Goal: Task Accomplishment & Management: Manage account settings

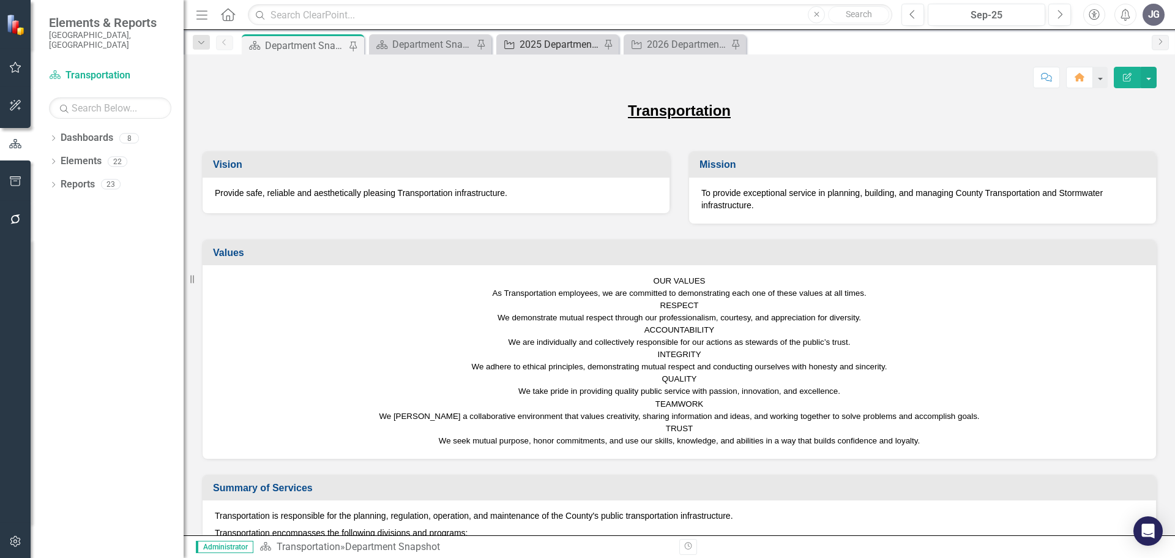
click at [542, 49] on div "2025 Department Actions - Monthly Updates ([PERSON_NAME])" at bounding box center [560, 44] width 81 height 15
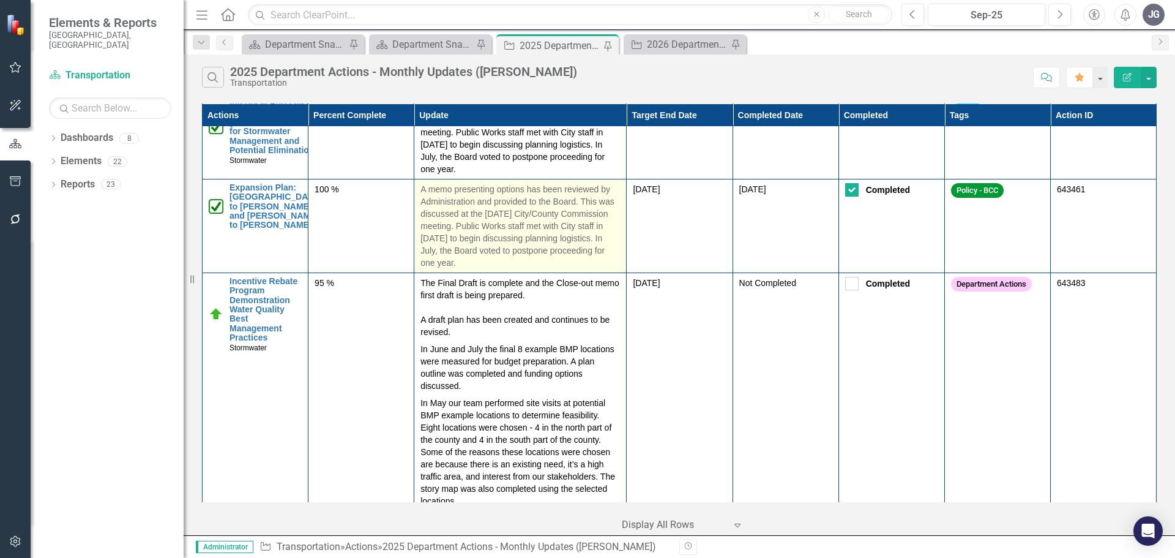
scroll to position [1653, 0]
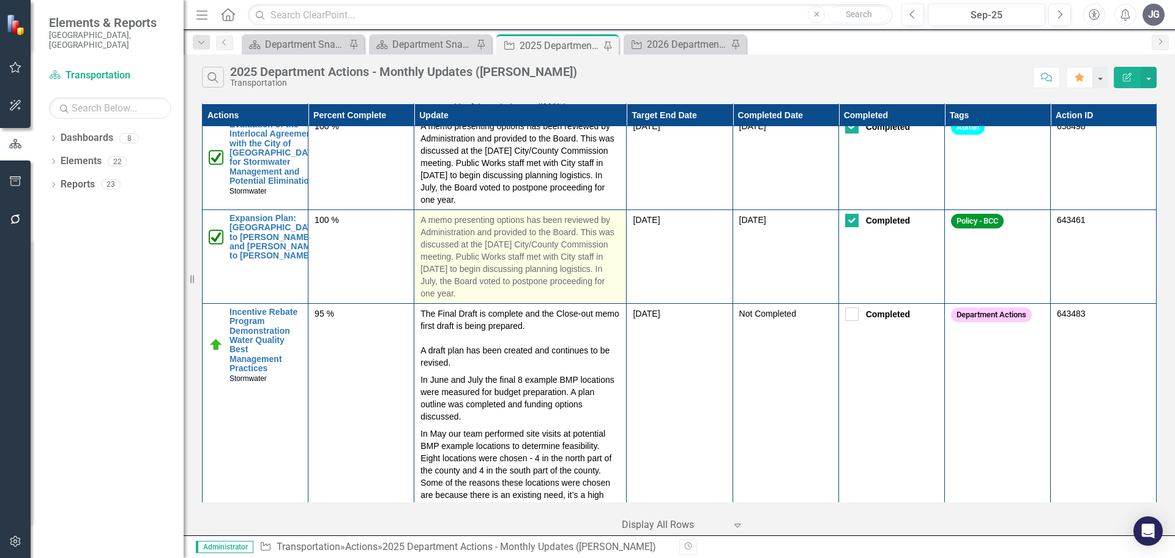
click at [542, 278] on p "A memo presenting options has been reviewed by Administration and provided to t…" at bounding box center [520, 257] width 200 height 86
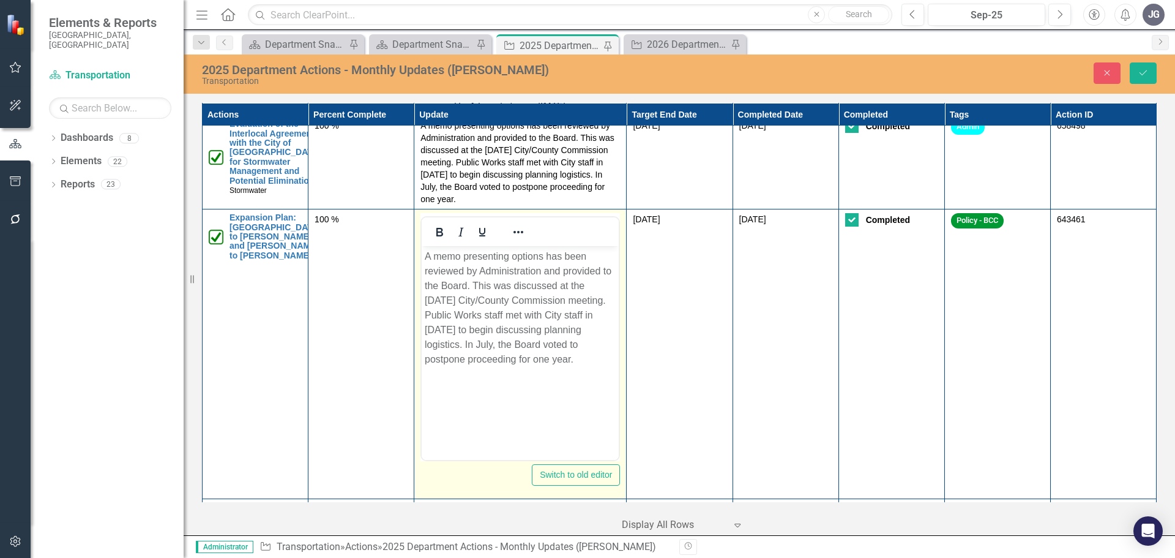
scroll to position [0, 0]
click at [556, 366] on p "A memo presenting options has been reviewed by Administration and provided to t…" at bounding box center [520, 308] width 191 height 118
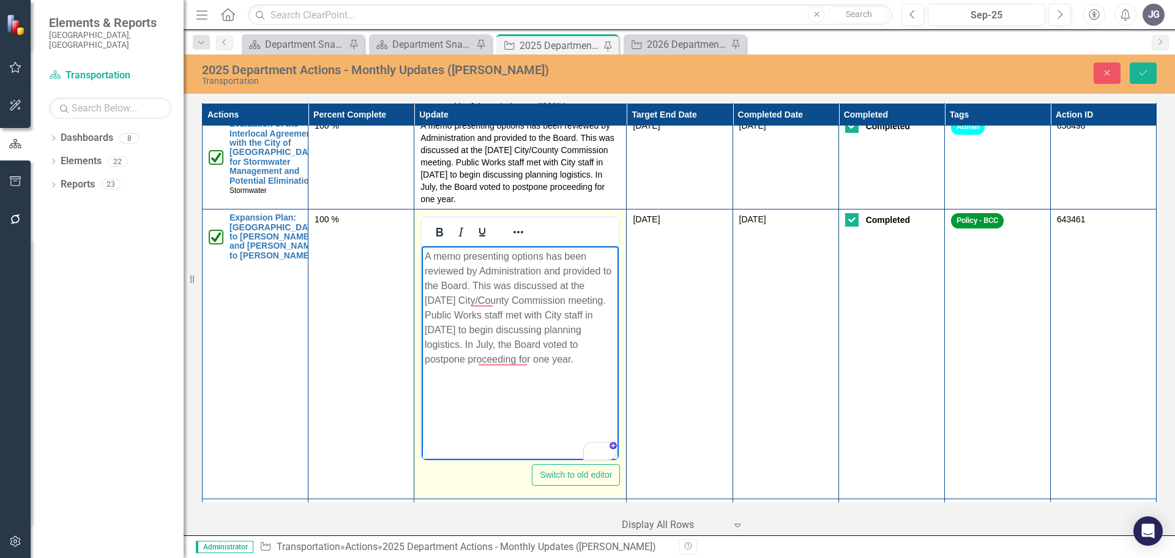
paste body "To enrich screen reader interactions, please activate Accessibility in Grammarl…"
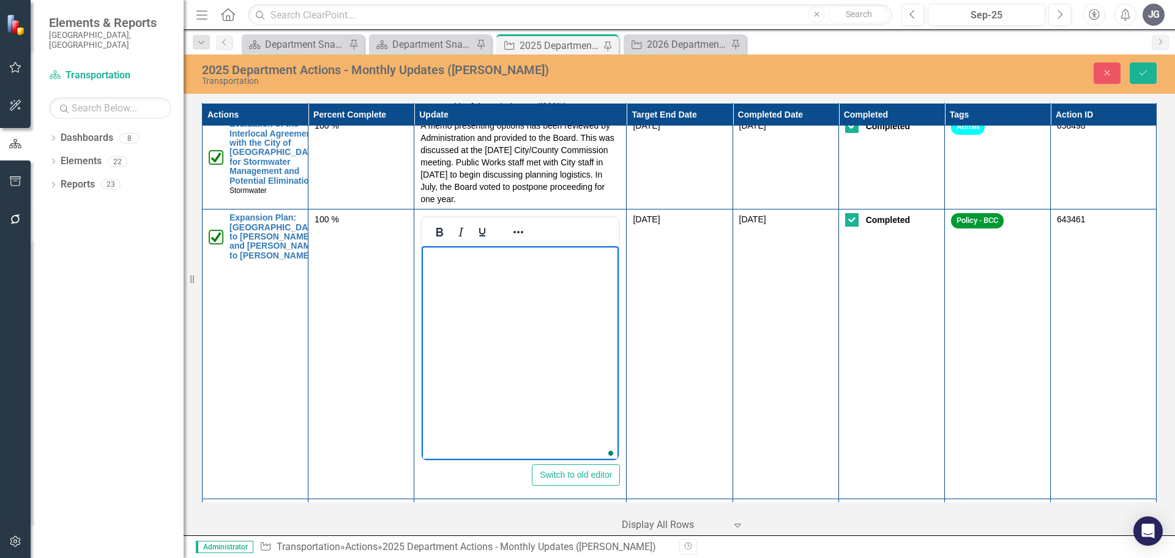
scroll to position [1653, 0]
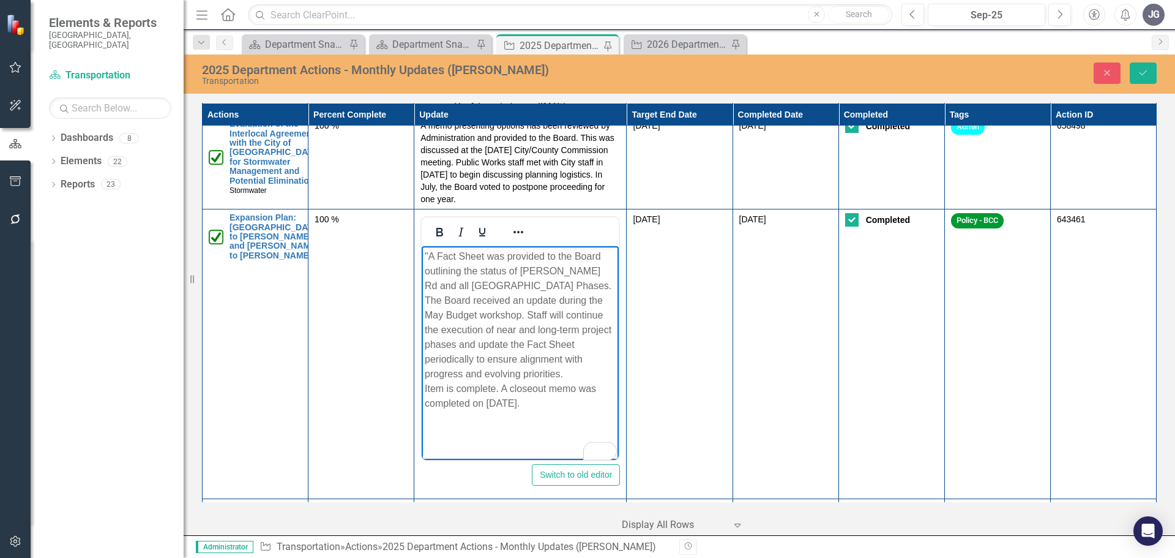
click at [430, 253] on p ""A Fact Sheet was provided to the Board outlining the status of [PERSON_NAME] R…" at bounding box center [520, 330] width 191 height 162
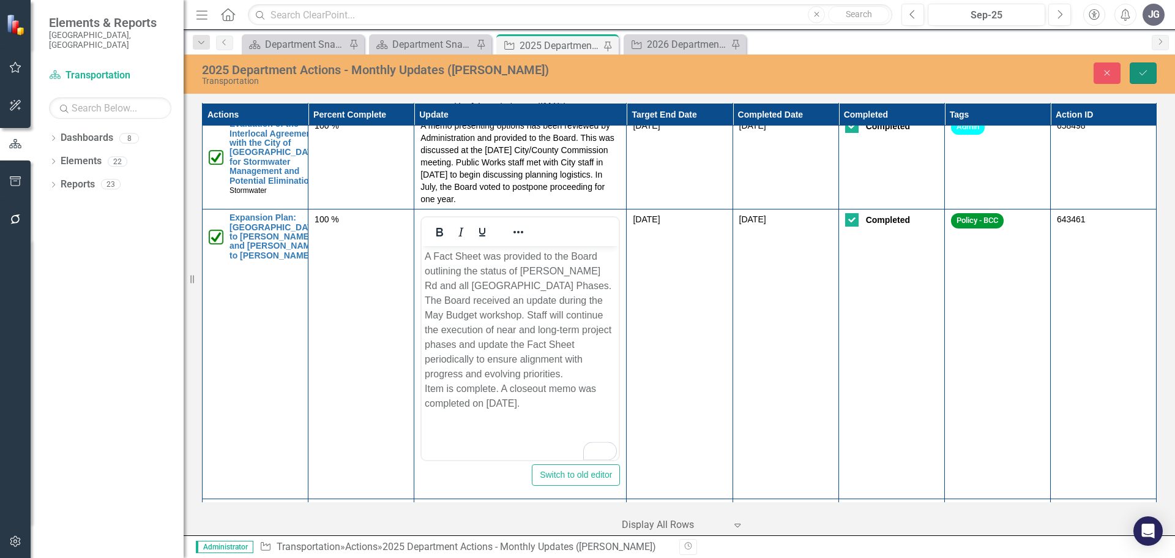
click at [1146, 79] on button "Save" at bounding box center [1143, 72] width 27 height 21
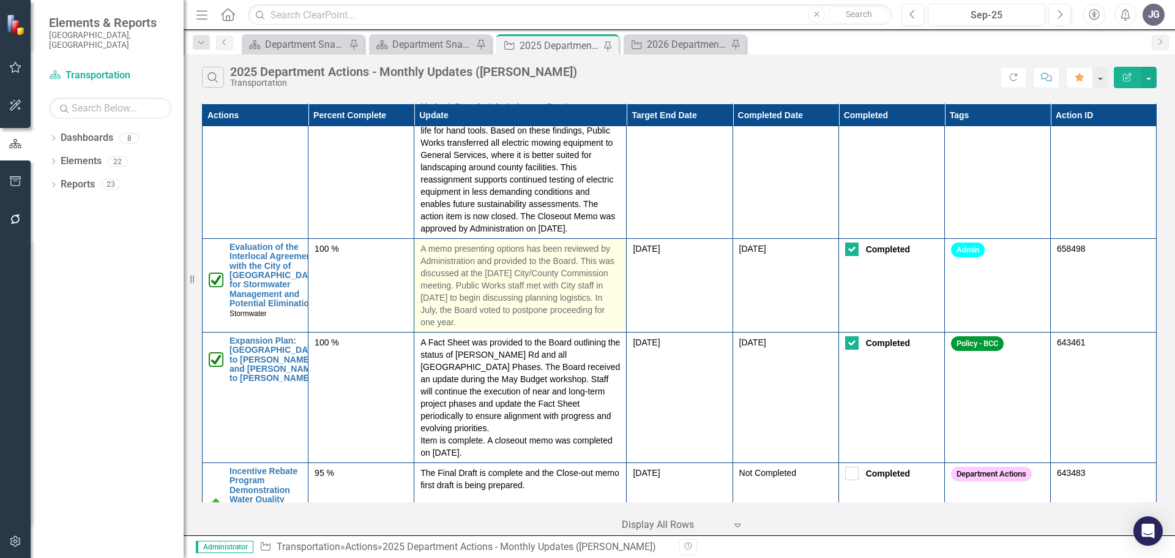
scroll to position [1591, 0]
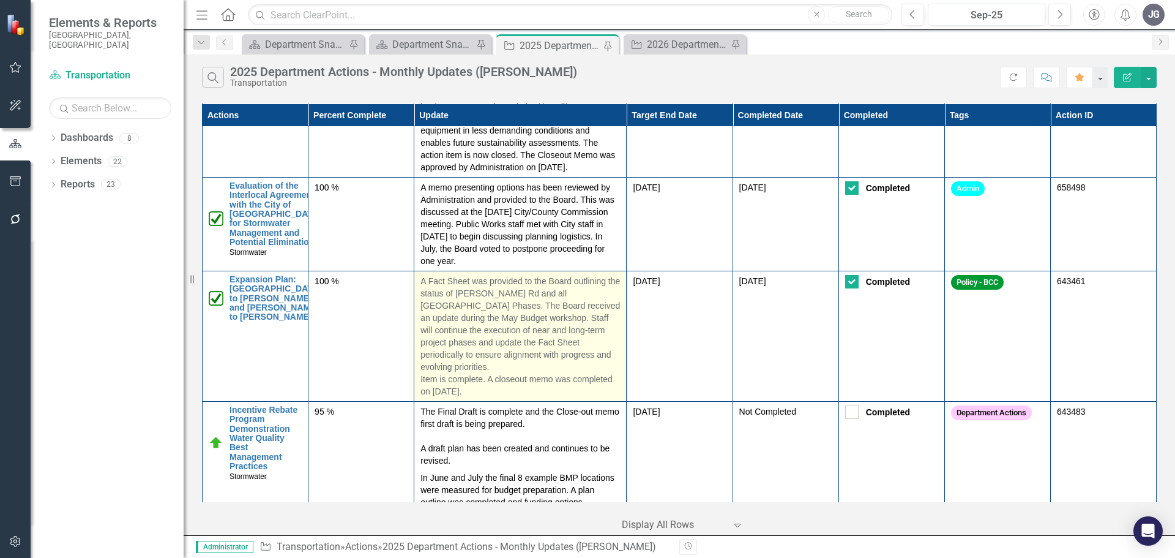
click at [438, 342] on p "A Fact Sheet was provided to the Board outlining the status of [PERSON_NAME] Rd…" at bounding box center [520, 336] width 200 height 122
drag, startPoint x: 517, startPoint y: 367, endPoint x: 414, endPoint y: 270, distance: 141.1
click at [414, 271] on td "A Fact Sheet was provided to the Board outlining the status of [PERSON_NAME] Rd…" at bounding box center [520, 336] width 212 height 130
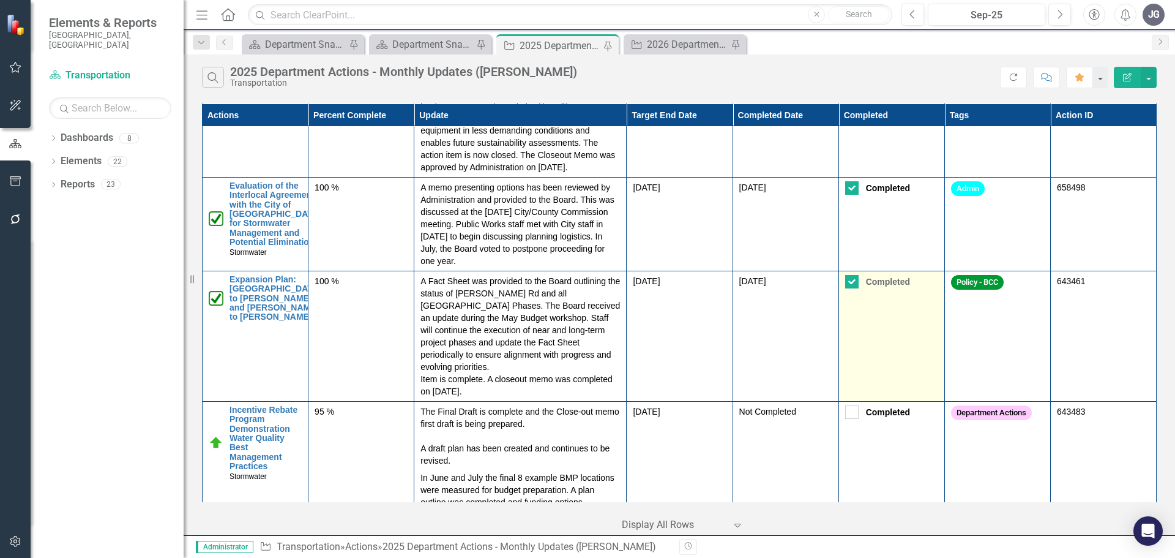
copy p "A Fact Sheet was provided to the Board outlining the status of [PERSON_NAME] Rd…"
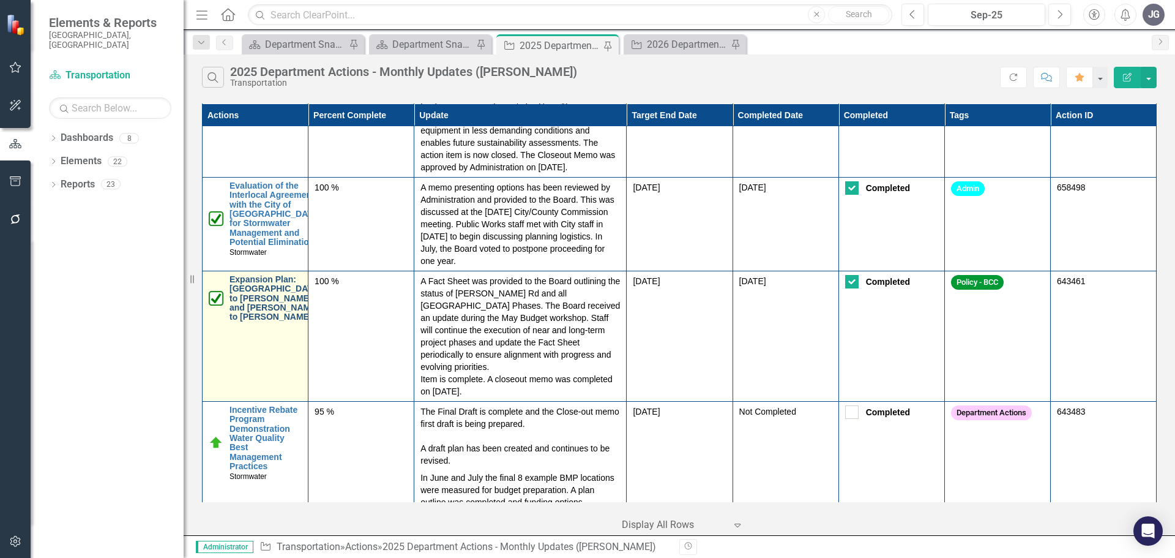
click at [266, 298] on link "Expansion Plan: [GEOGRAPHIC_DATA] to [PERSON_NAME] and [PERSON_NAME] to [PERSON…" at bounding box center [276, 298] width 92 height 47
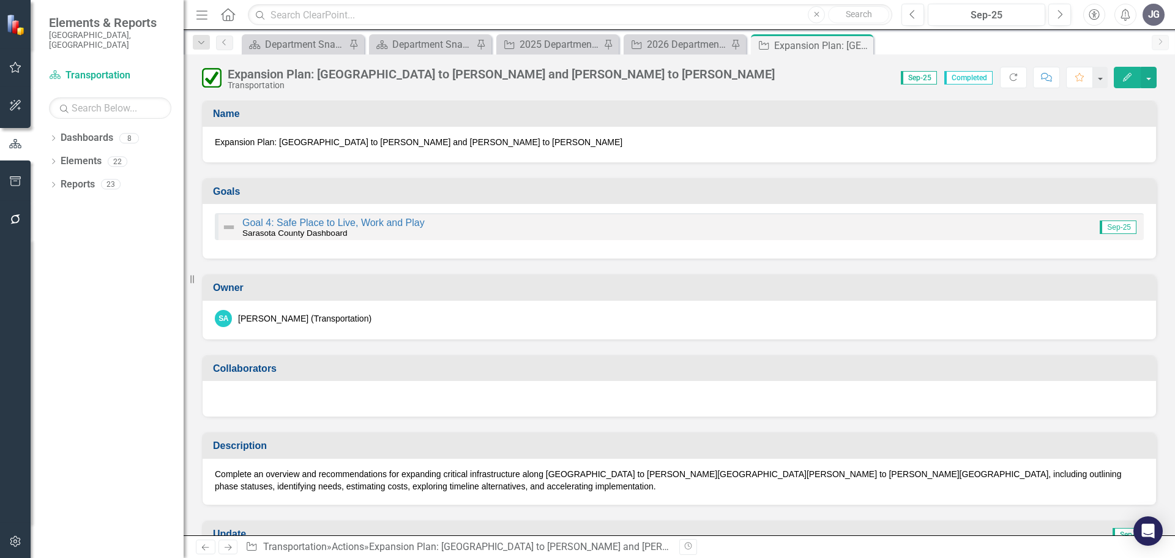
click at [367, 74] on div "Expansion Plan: [GEOGRAPHIC_DATA] to [PERSON_NAME] and [PERSON_NAME] to [PERSON…" at bounding box center [501, 73] width 547 height 13
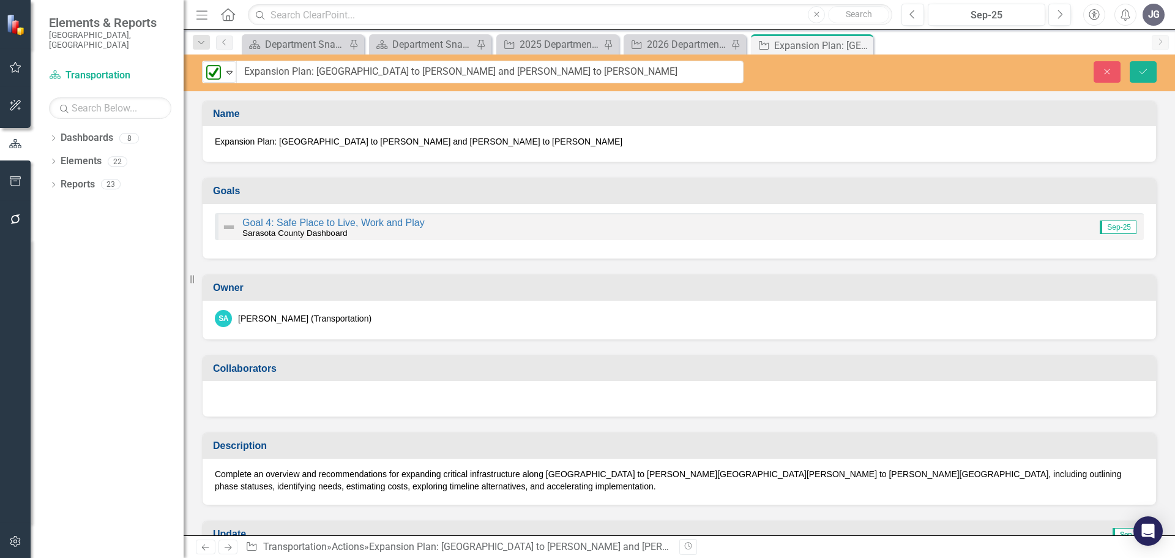
click at [367, 74] on input "Expansion Plan: [GEOGRAPHIC_DATA] to [PERSON_NAME] and [PERSON_NAME] to [PERSON…" at bounding box center [489, 72] width 507 height 23
click at [1101, 69] on button "Close" at bounding box center [1107, 71] width 27 height 21
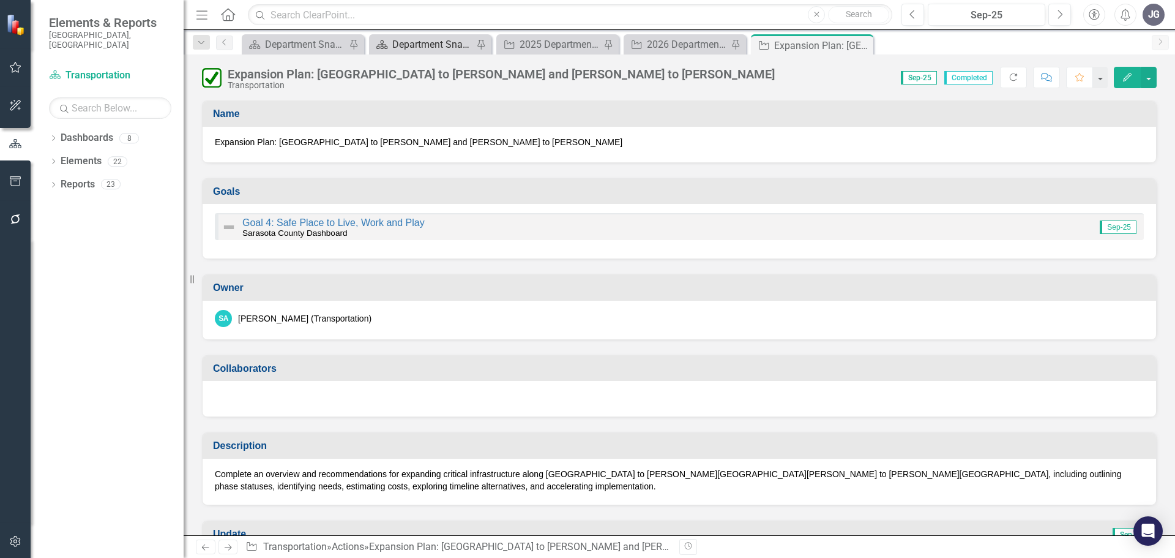
click at [437, 45] on div "Department Snapshot" at bounding box center [432, 44] width 81 height 15
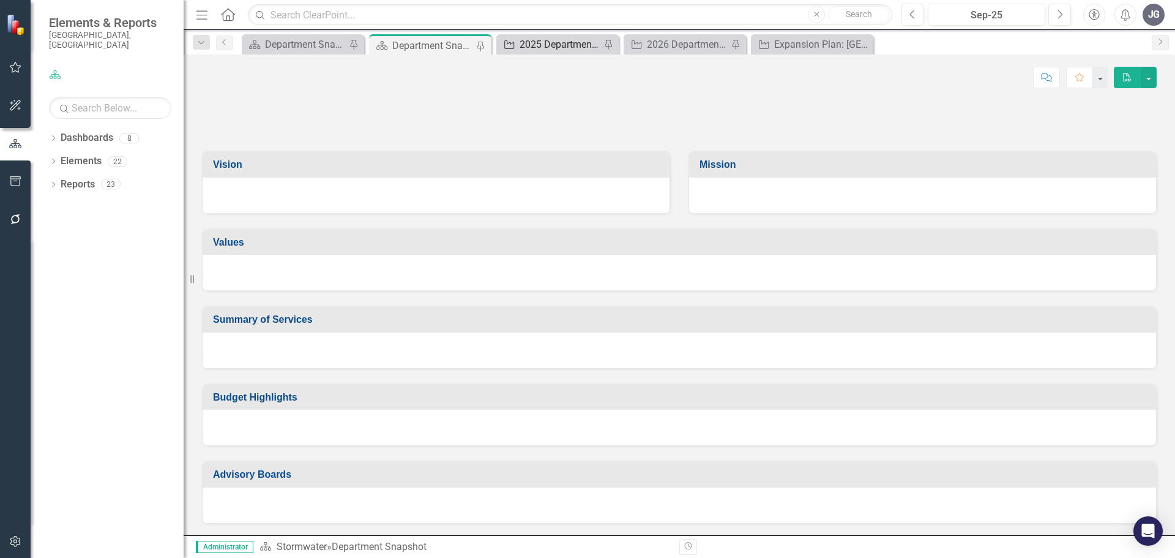
click at [568, 43] on div "2025 Department Actions - Monthly Updates ([PERSON_NAME])" at bounding box center [560, 44] width 81 height 15
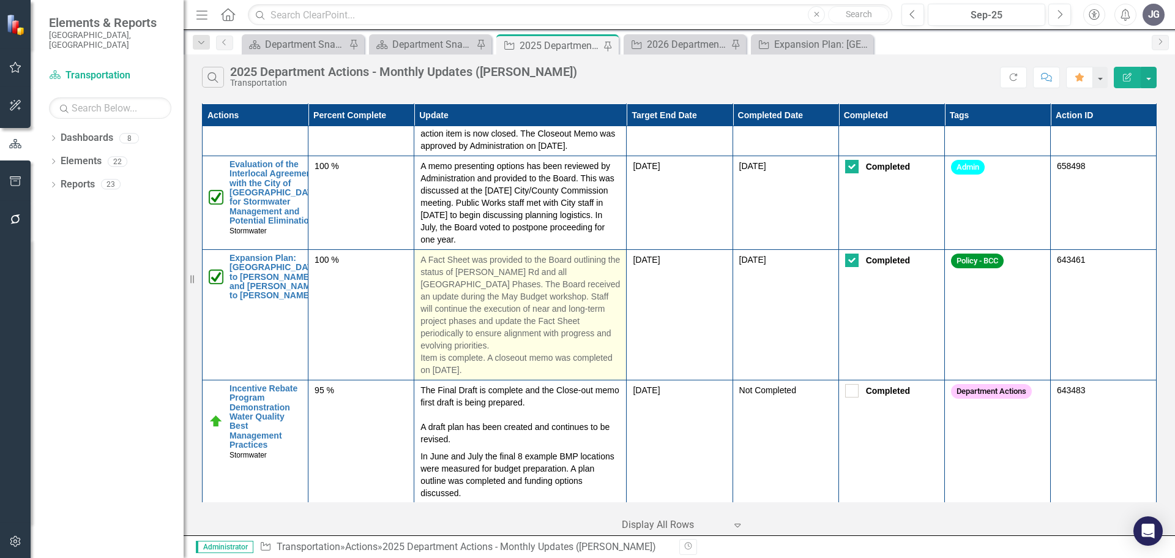
scroll to position [1591, 0]
